Goal: Find specific page/section: Find specific page/section

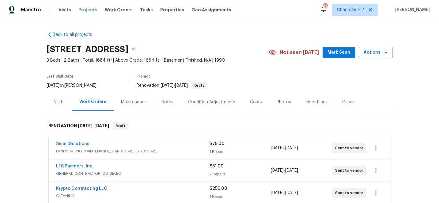
click at [85, 9] on span "Projects" at bounding box center [87, 10] width 19 height 6
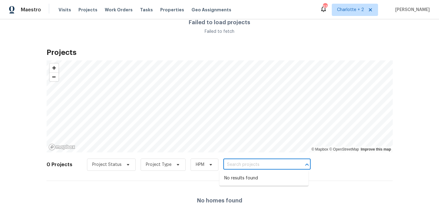
click at [247, 163] on input "text" at bounding box center [259, 165] width 70 height 10
type input "2"
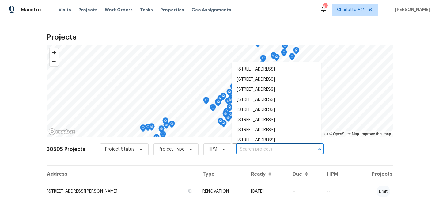
click at [259, 150] on input "text" at bounding box center [271, 150] width 70 height 10
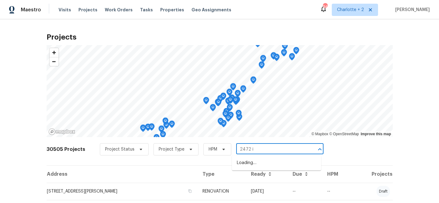
type input "2472 in"
click at [273, 163] on li "[STREET_ADDRESS]" at bounding box center [276, 163] width 89 height 10
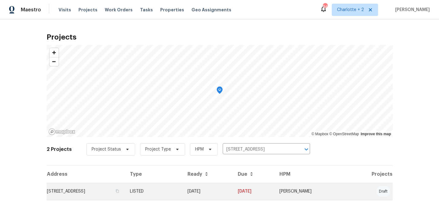
click at [233, 191] on td "[DATE]" at bounding box center [208, 191] width 50 height 17
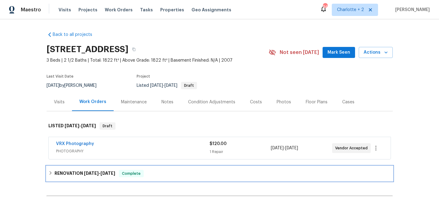
click at [50, 174] on icon at bounding box center [50, 173] width 4 height 4
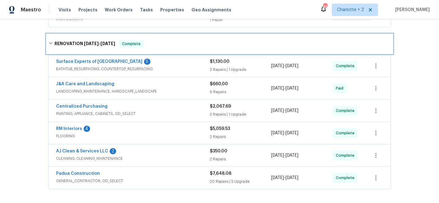
scroll to position [132, 0]
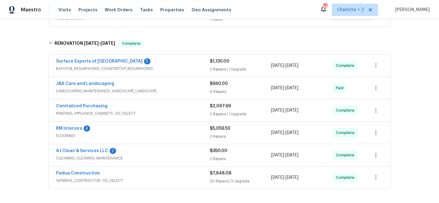
click at [267, 8] on div "Maestro Visits Projects Work Orders Tasks Properties Geo Assignments 94 Charlot…" at bounding box center [219, 9] width 439 height 19
